Goal: Task Accomplishment & Management: Manage account settings

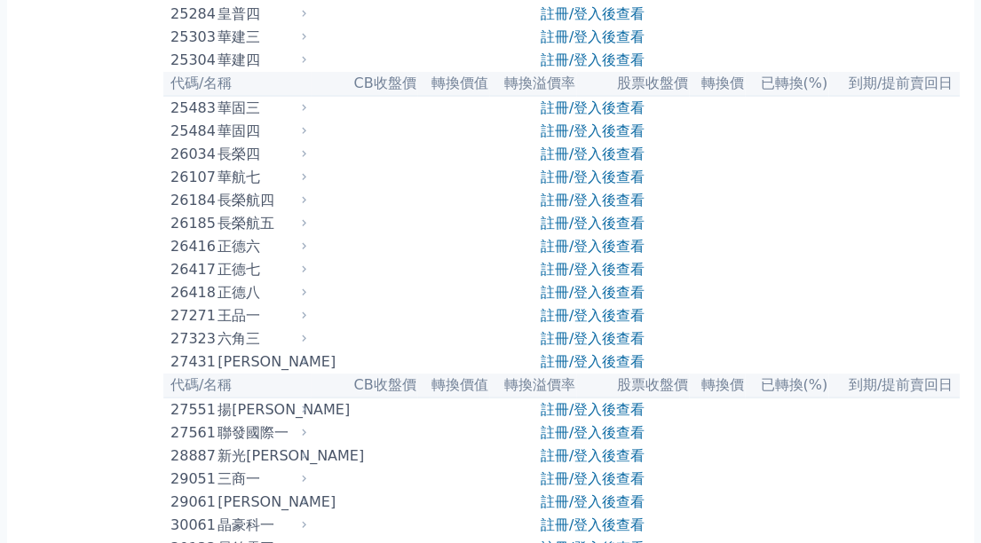
scroll to position [1864, 0]
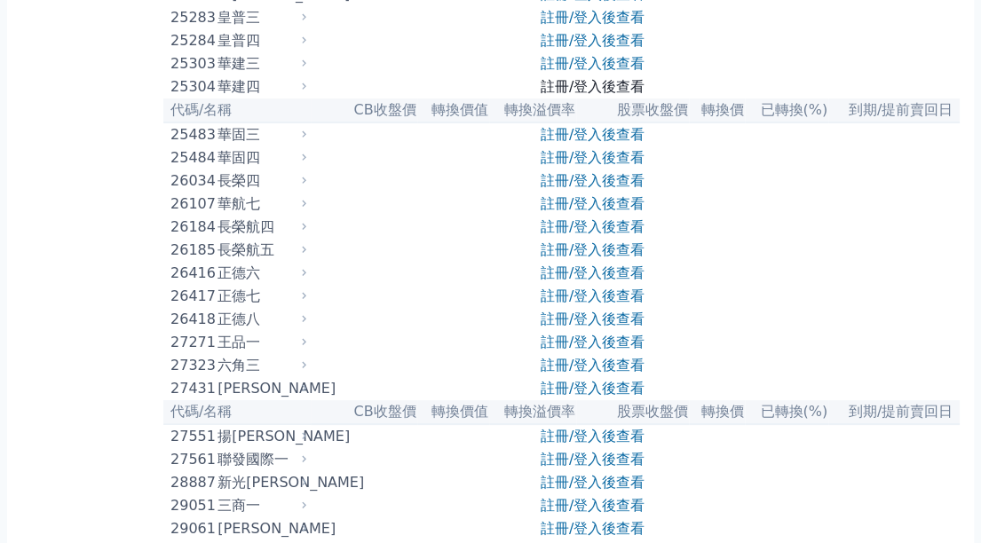
click at [633, 95] on link "註冊/登入後查看" at bounding box center [593, 86] width 104 height 17
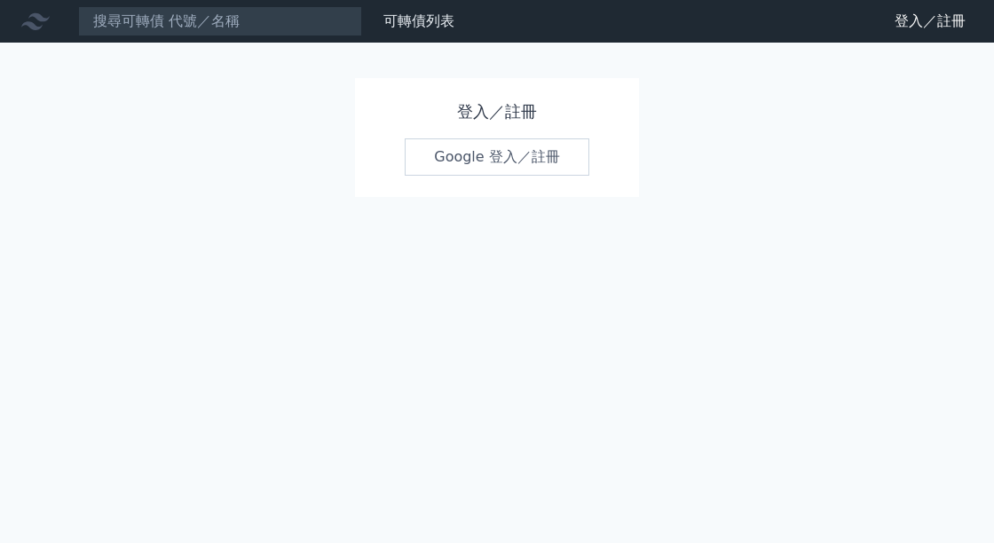
click at [522, 157] on link "Google 登入／註冊" at bounding box center [497, 156] width 185 height 37
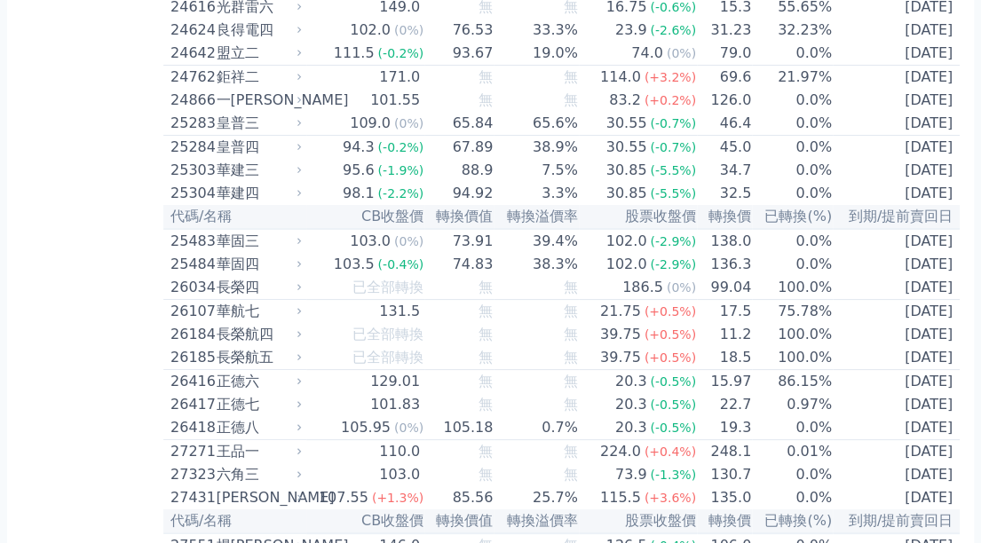
scroll to position [1775, 0]
